Goal: Information Seeking & Learning: Learn about a topic

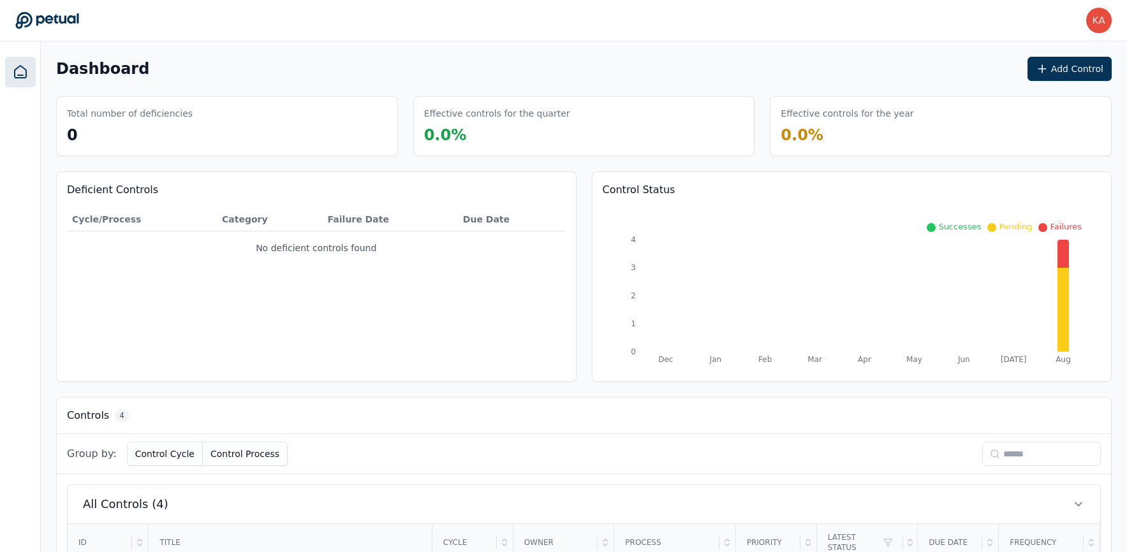
click at [13, 64] on icon at bounding box center [20, 71] width 15 height 15
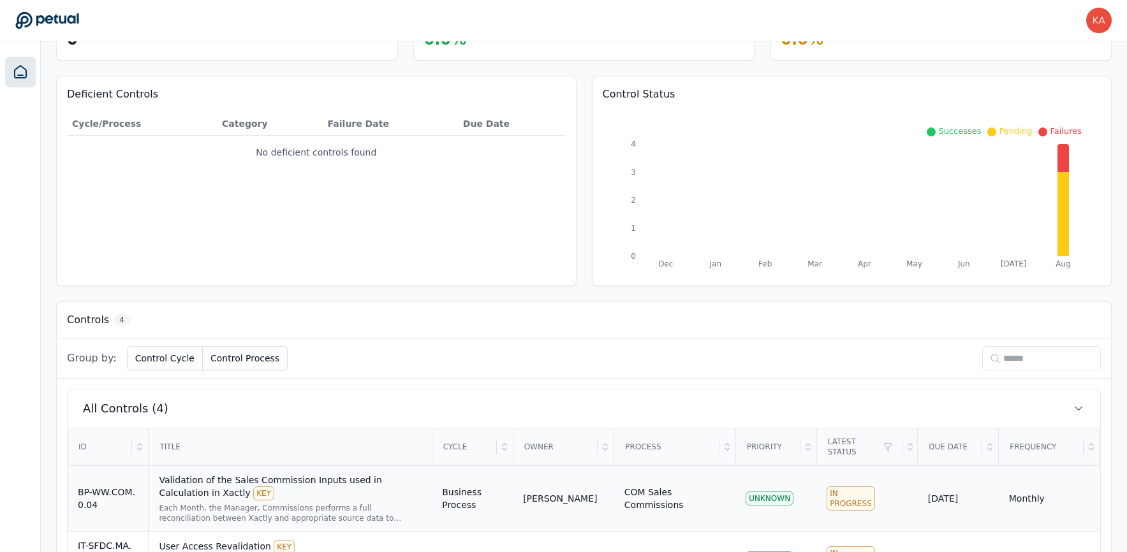
scroll to position [274, 0]
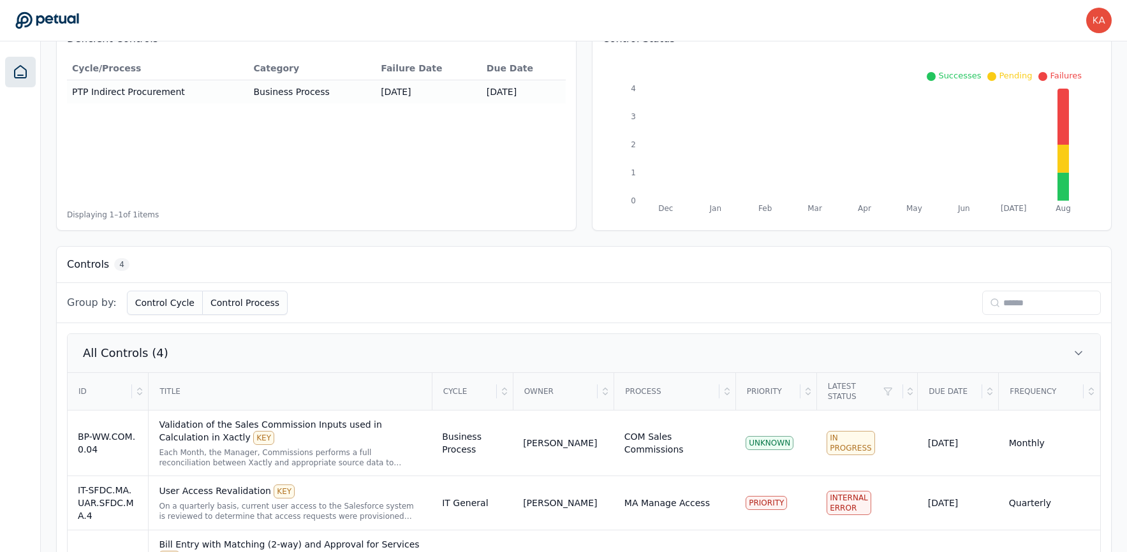
scroll to position [274, 0]
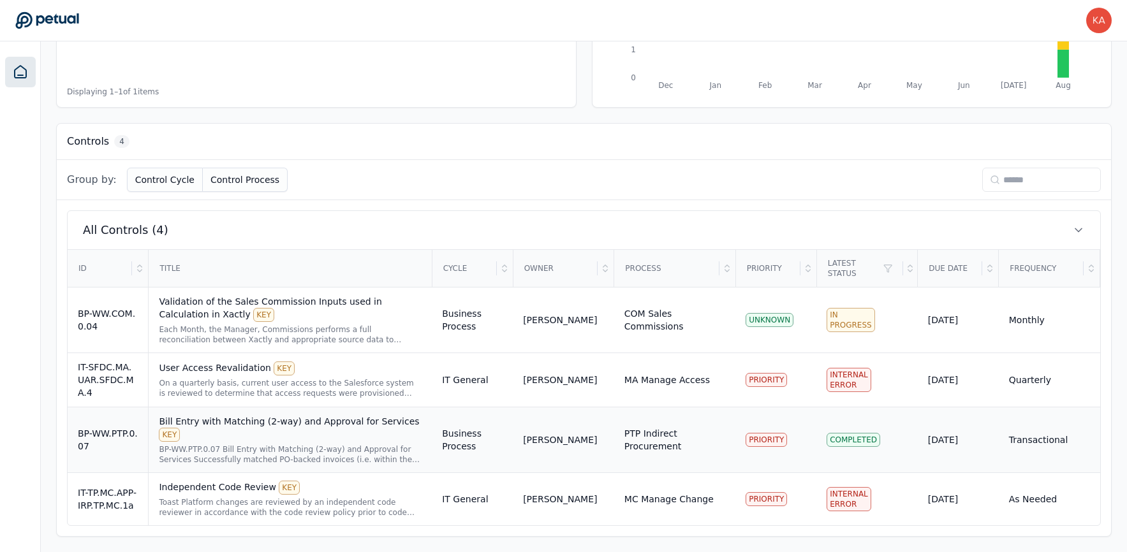
click at [359, 424] on div "Bill Entry with Matching (2-way) and Approval for Services KEY" at bounding box center [290, 428] width 263 height 27
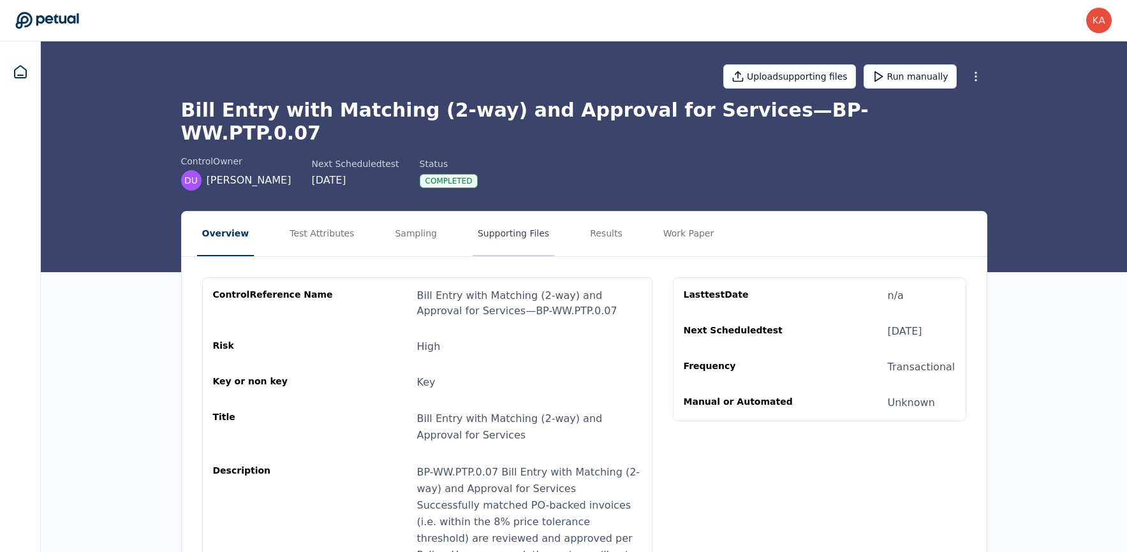
click at [499, 218] on button "Supporting Files" at bounding box center [514, 234] width 82 height 45
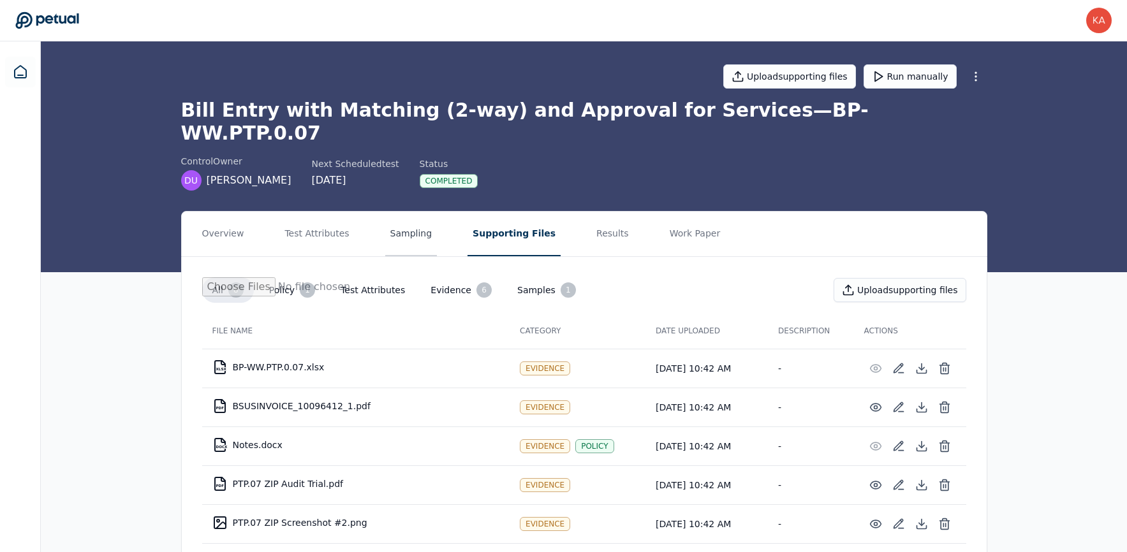
click at [405, 222] on button "Sampling" at bounding box center [411, 234] width 52 height 45
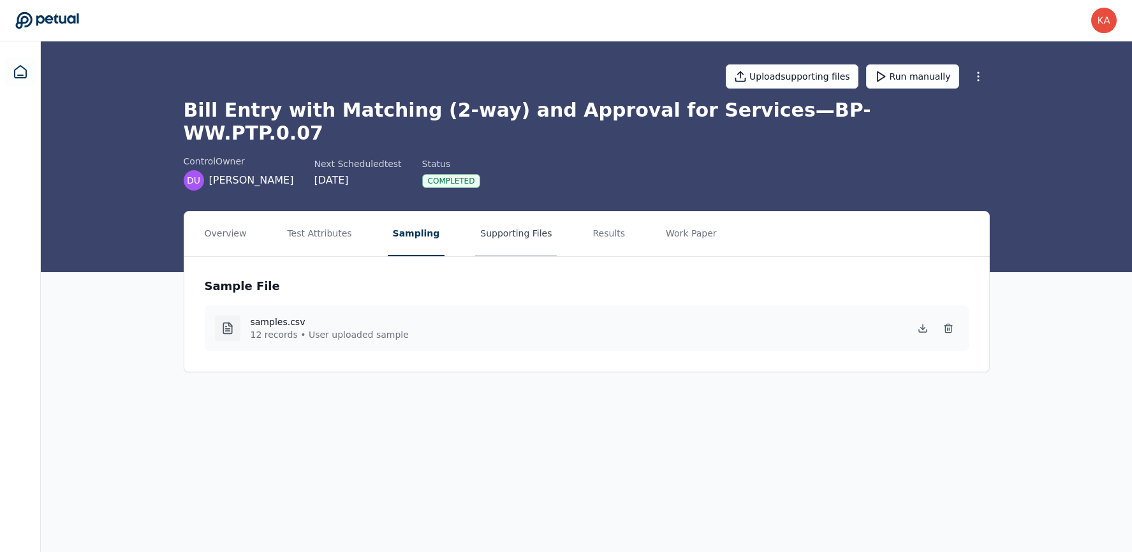
click at [475, 217] on button "Supporting Files" at bounding box center [516, 234] width 82 height 45
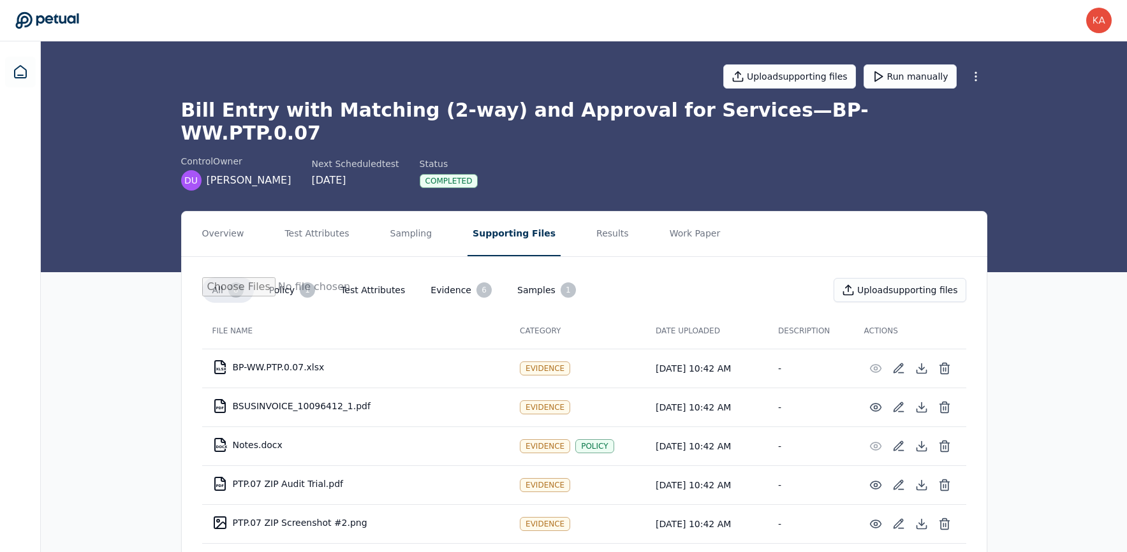
click at [382, 279] on button "Test Attributes" at bounding box center [372, 290] width 85 height 23
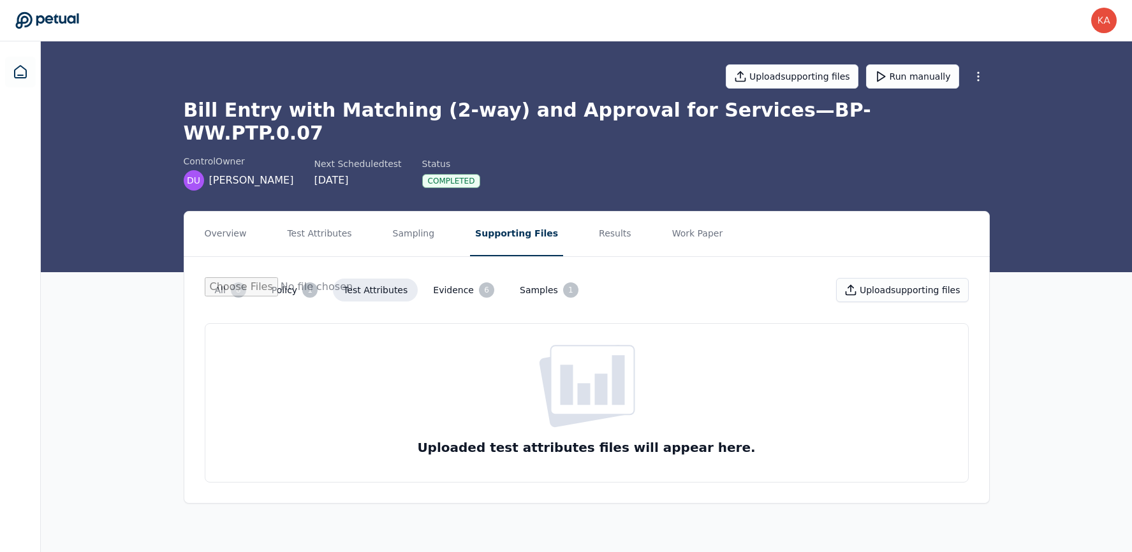
click at [382, 279] on button "Test Attributes" at bounding box center [375, 290] width 85 height 23
click at [377, 279] on button "Test Attributes" at bounding box center [375, 290] width 85 height 23
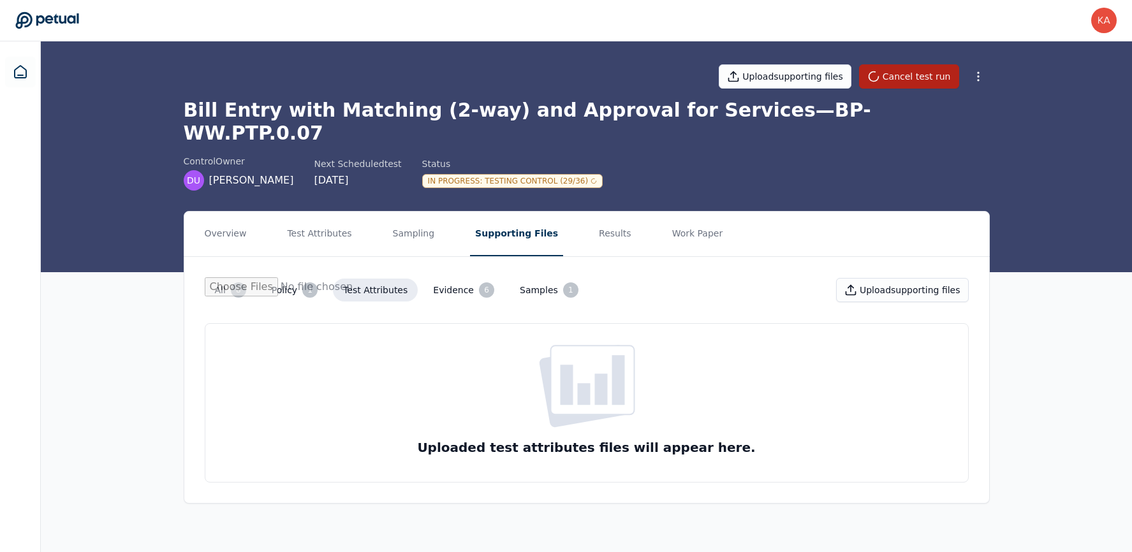
click at [302, 283] on div "1" at bounding box center [309, 290] width 15 height 15
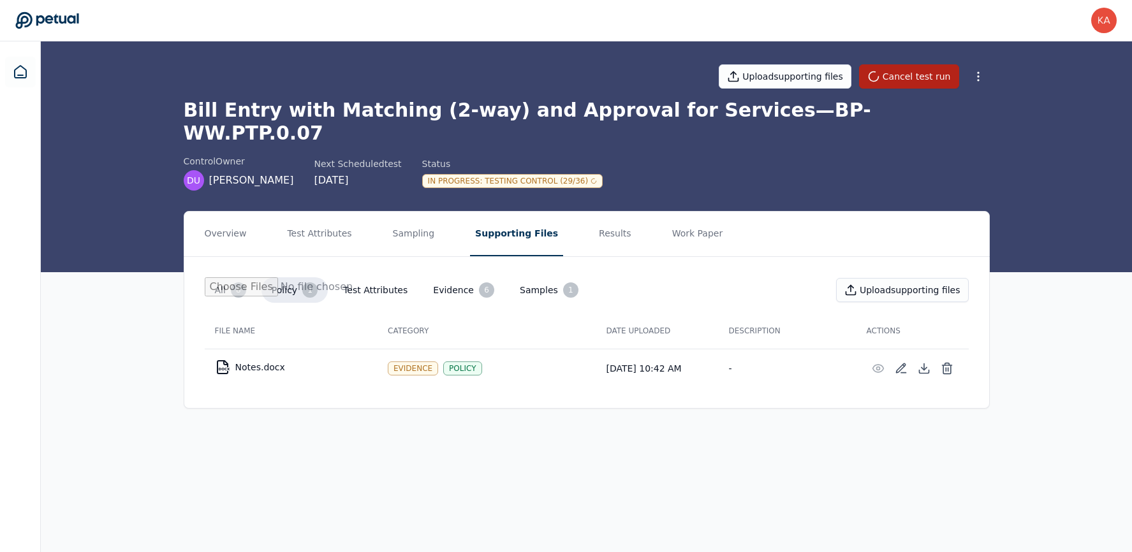
click at [454, 277] on button "Evidence 6" at bounding box center [464, 290] width 82 height 26
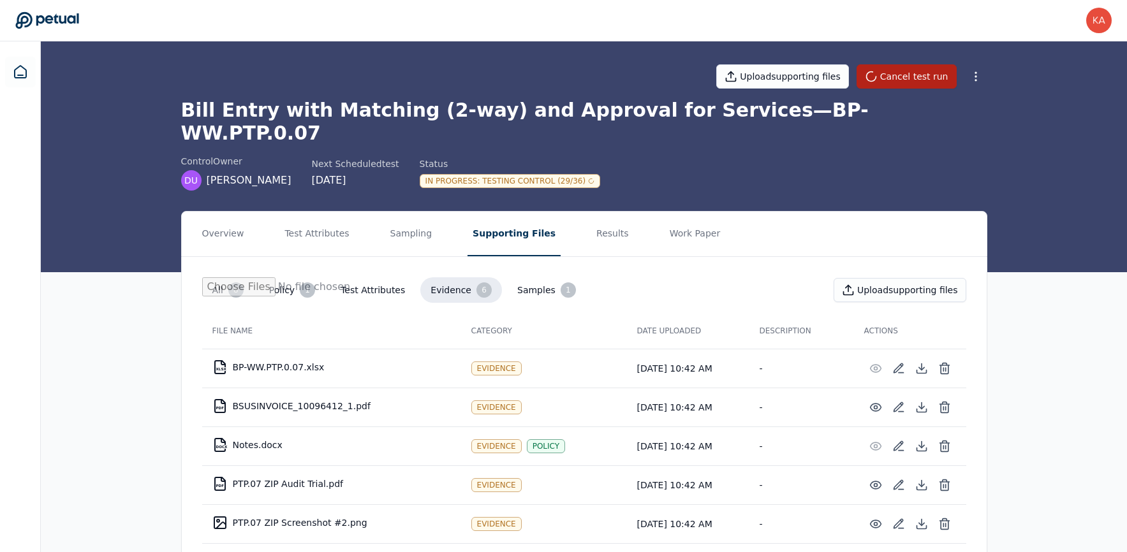
click at [514, 277] on button "Samples 1" at bounding box center [546, 290] width 79 height 26
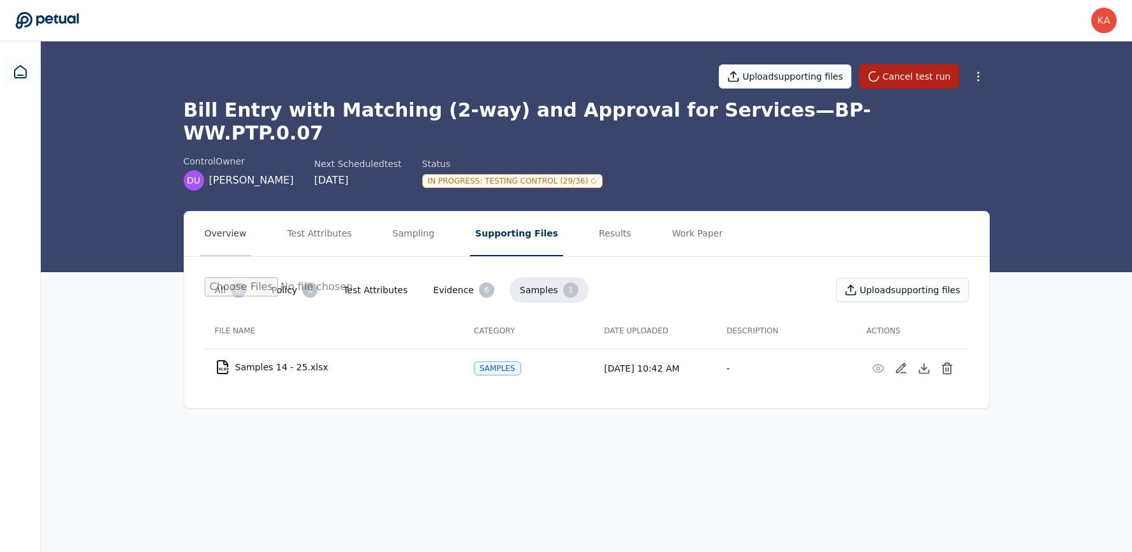
click at [229, 212] on button "Overview" at bounding box center [226, 234] width 52 height 45
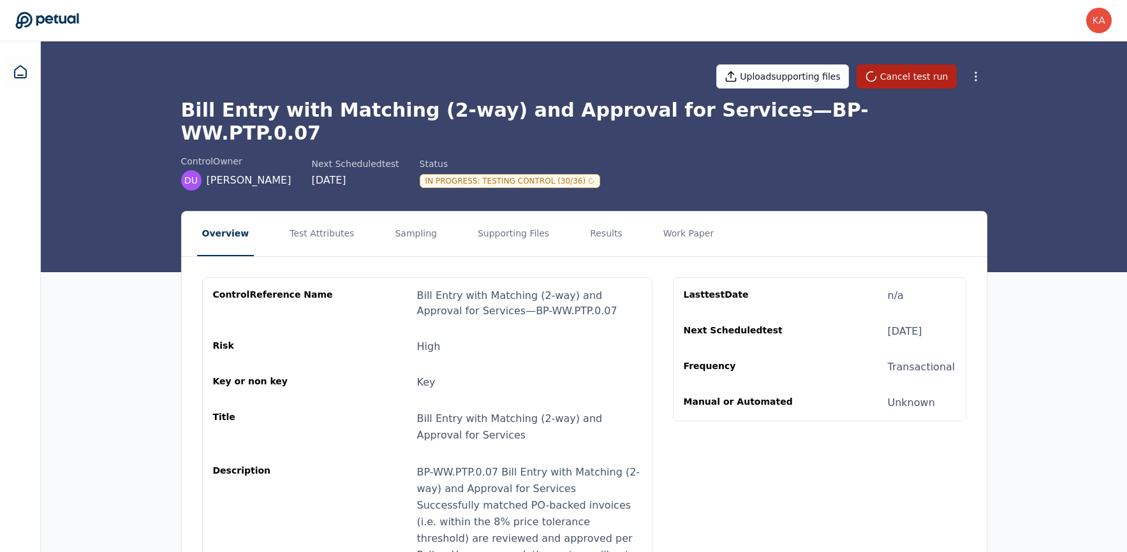
click at [229, 212] on button "Overview" at bounding box center [225, 234] width 57 height 45
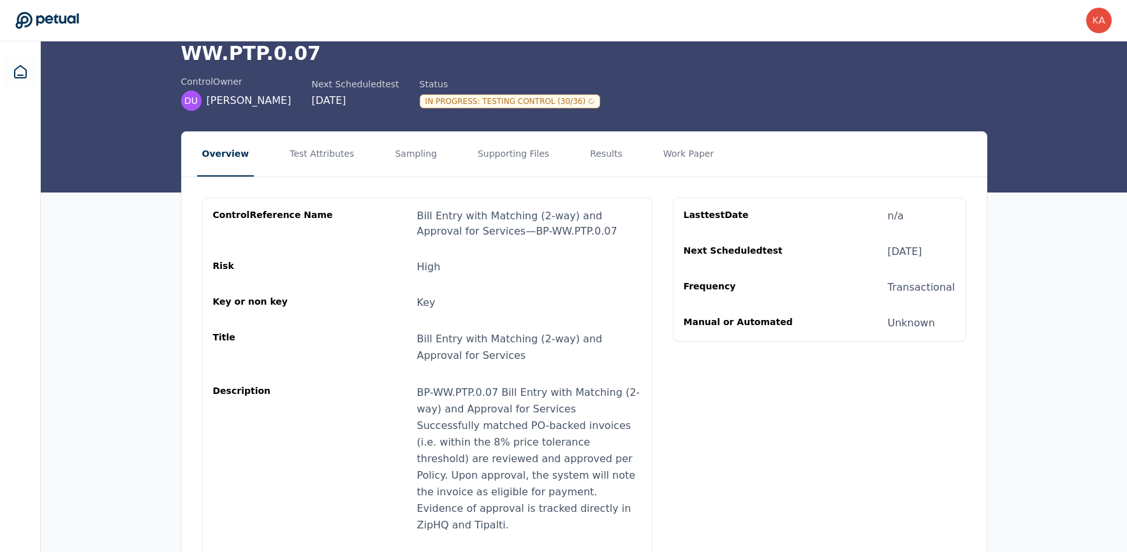
scroll to position [81, 0]
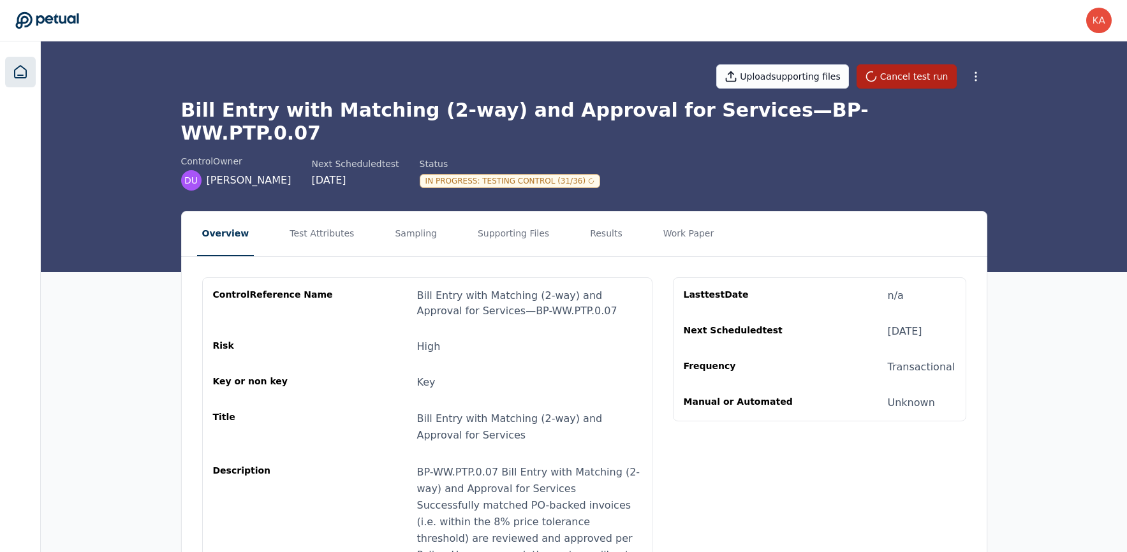
click at [20, 67] on icon at bounding box center [20, 71] width 15 height 15
